Goal: Navigation & Orientation: Find specific page/section

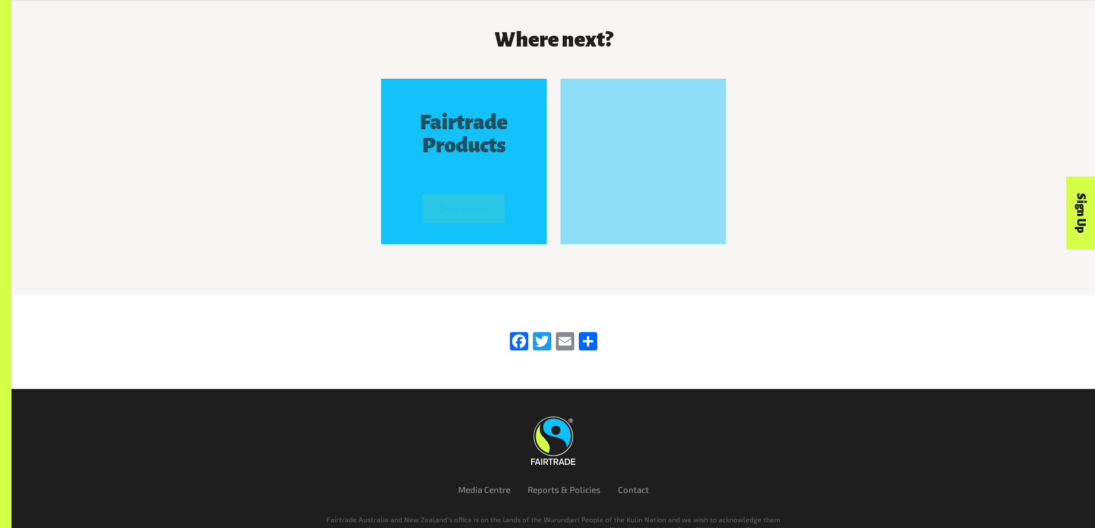
scroll to position [2283, 0]
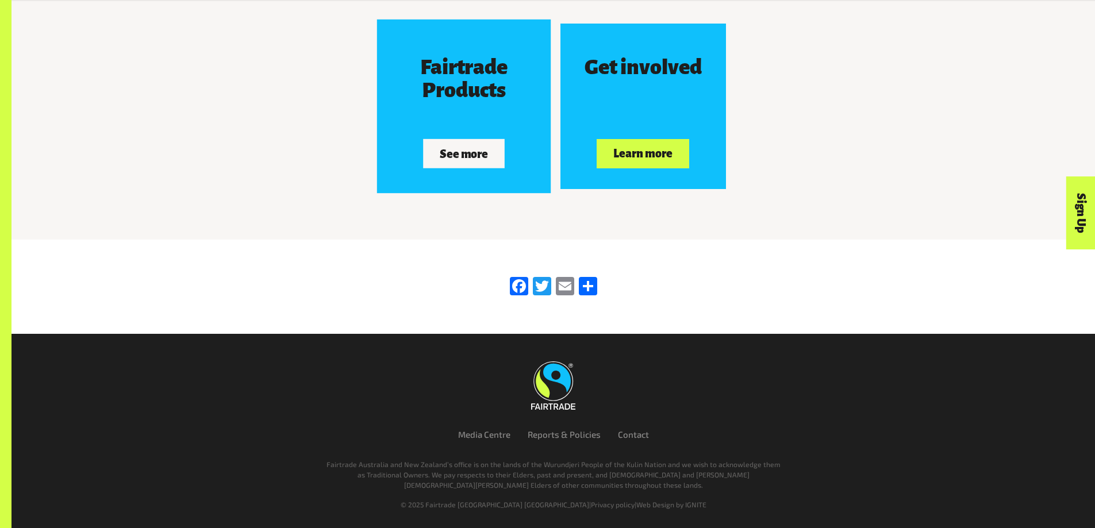
click at [455, 159] on button "See more" at bounding box center [464, 153] width 82 height 29
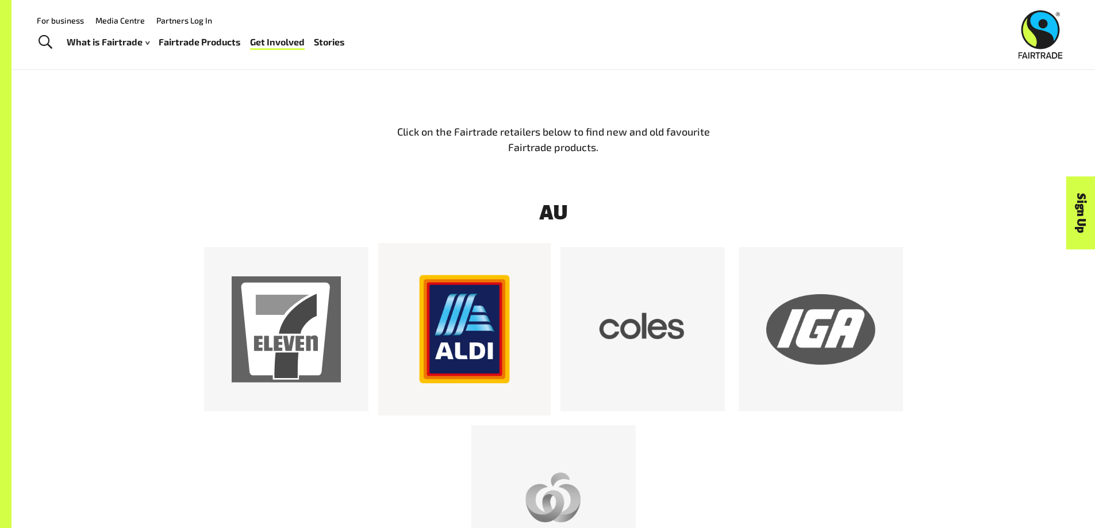
scroll to position [616, 0]
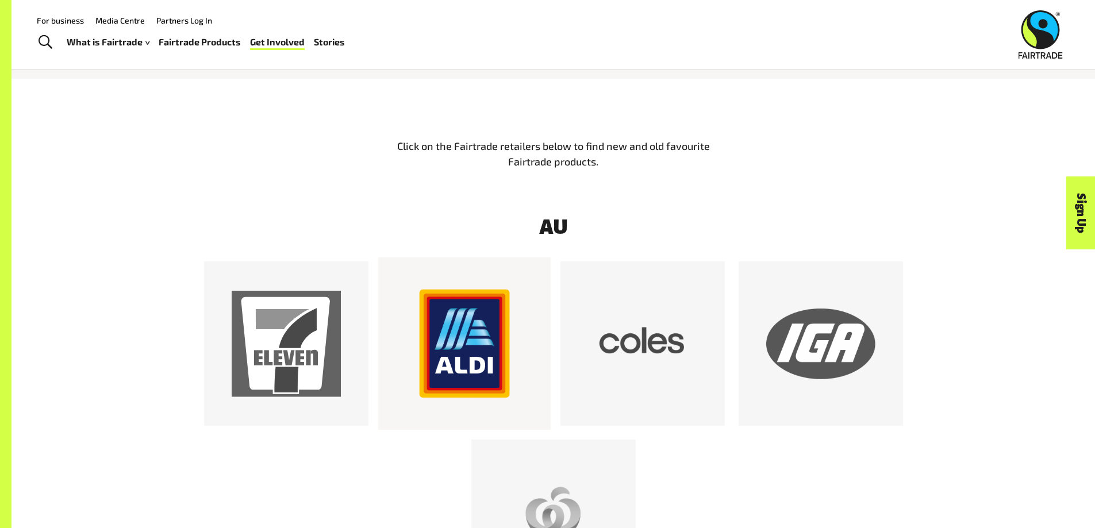
click at [486, 287] on div at bounding box center [464, 343] width 172 height 172
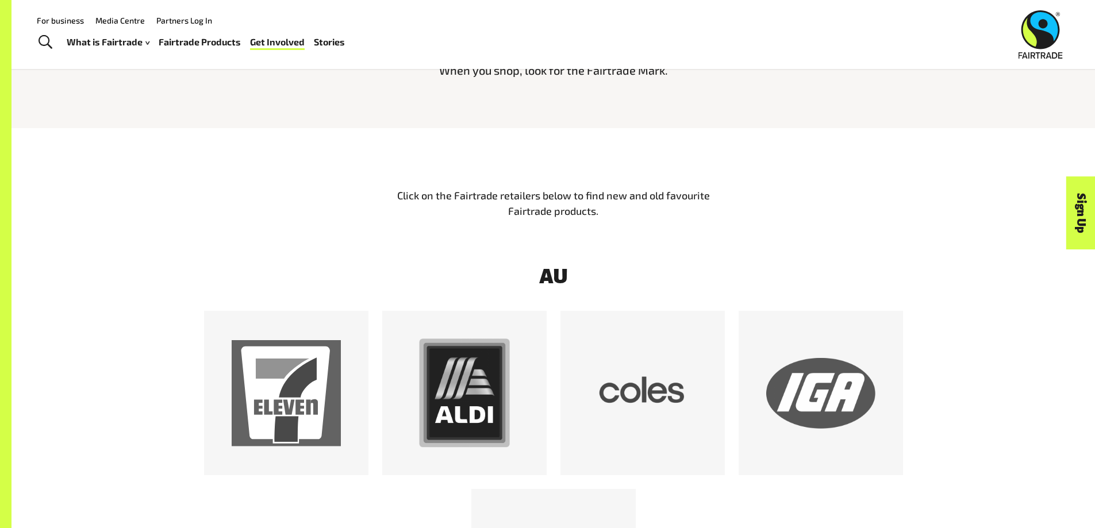
scroll to position [501, 0]
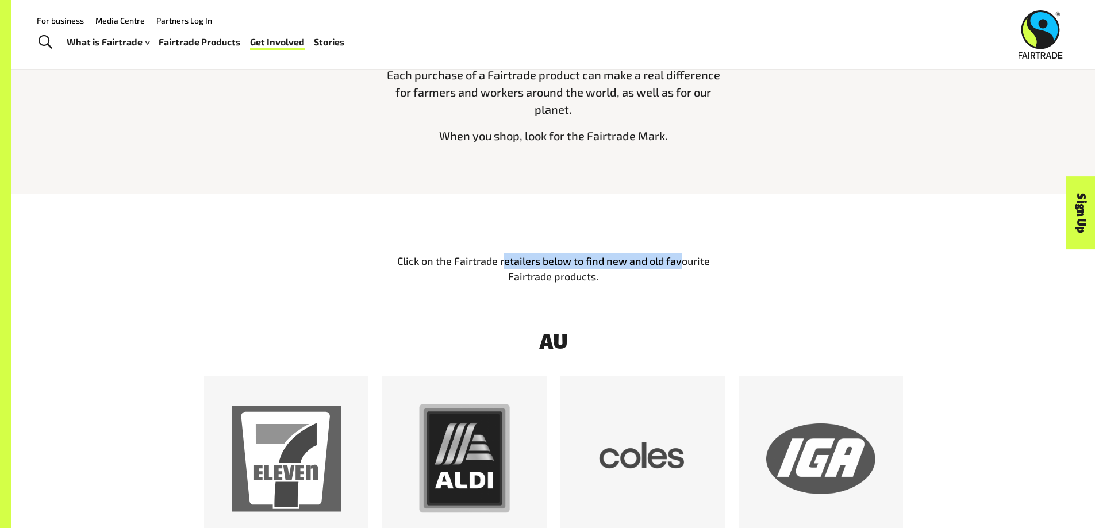
drag, startPoint x: 504, startPoint y: 259, endPoint x: 694, endPoint y: 257, distance: 190.2
click at [689, 257] on p "Click on the Fairtrade retailers below to find new and old favourite Fairtrade …" at bounding box center [553, 268] width 345 height 31
click at [669, 240] on div "Click on the Fairtrade retailers below to find new and old favourite Fairtrade …" at bounding box center [552, 274] width 1083 height 114
